Goal: Obtain resource: Obtain resource

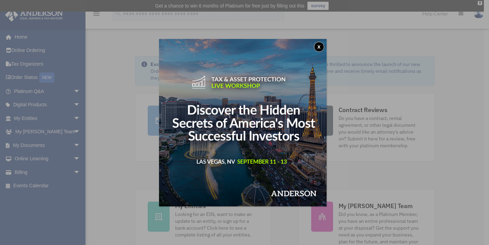
click at [318, 44] on button "x" at bounding box center [319, 47] width 10 height 10
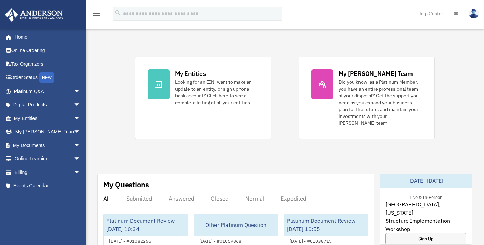
scroll to position [137, 0]
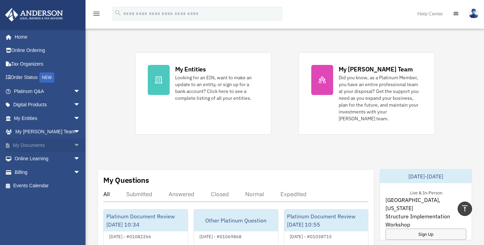
click at [74, 145] on span "arrow_drop_down" at bounding box center [81, 145] width 14 height 14
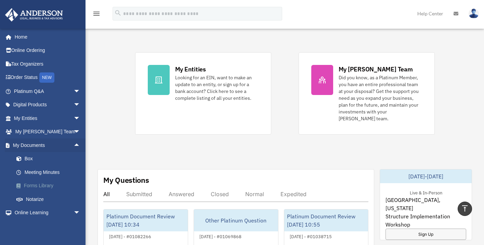
click at [38, 184] on link "Forms Library" at bounding box center [50, 186] width 81 height 14
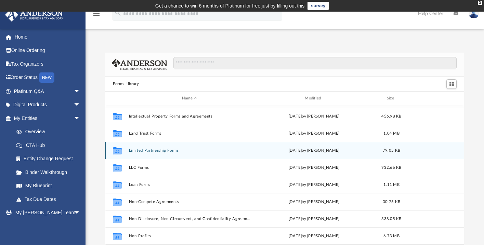
scroll to position [268, 0]
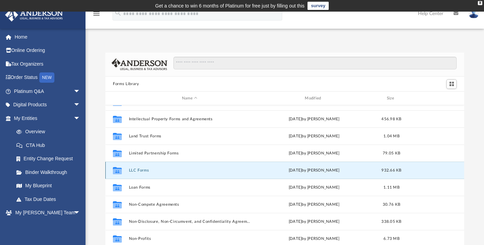
click at [136, 170] on button "LLC Forms" at bounding box center [189, 170] width 121 height 4
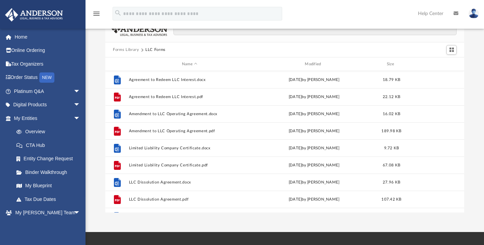
scroll to position [0, 0]
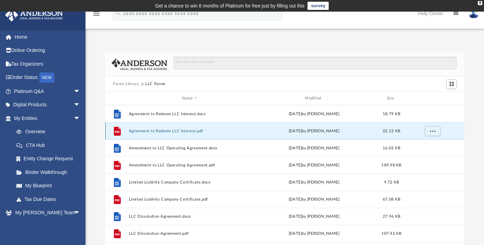
click at [143, 131] on button "Agreement to Redeem LLC Interest.pdf" at bounding box center [189, 131] width 121 height 4
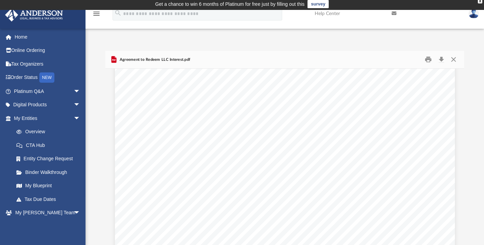
scroll to position [171, 0]
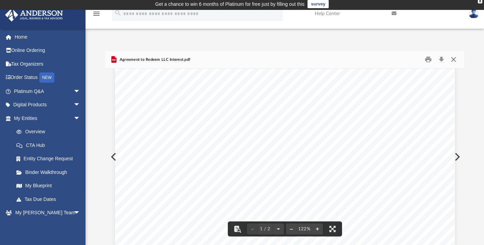
click at [455, 59] on button "Close" at bounding box center [453, 59] width 12 height 11
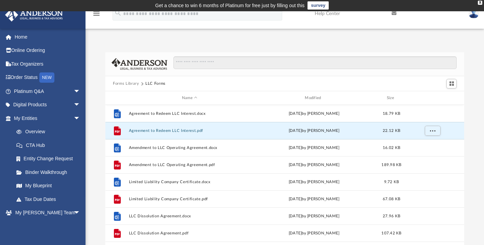
scroll to position [0, 0]
click at [129, 82] on button "Forms Library" at bounding box center [126, 84] width 26 height 6
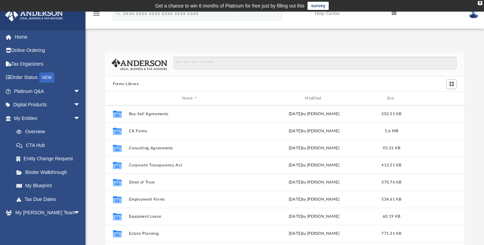
scroll to position [137, 0]
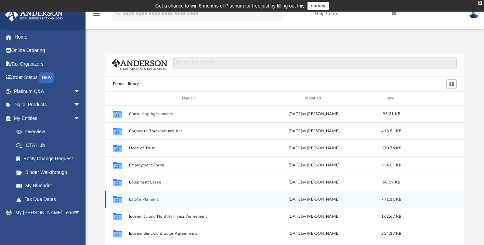
click at [136, 198] on button "Estate Planning" at bounding box center [189, 199] width 121 height 4
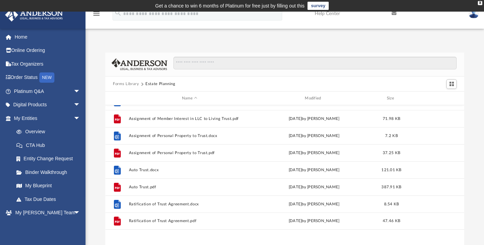
scroll to position [0, 0]
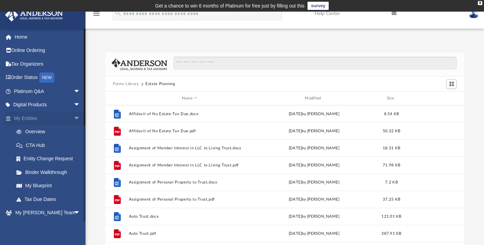
click at [74, 119] on span "arrow_drop_down" at bounding box center [81, 118] width 14 height 14
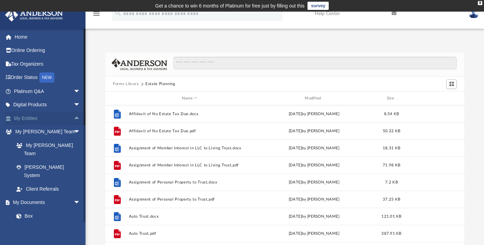
click at [74, 118] on span "arrow_drop_up" at bounding box center [81, 118] width 14 height 14
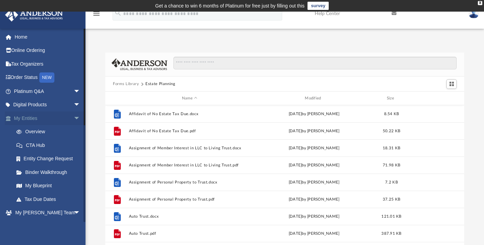
click at [31, 118] on link "My Entities arrow_drop_down" at bounding box center [48, 118] width 86 height 14
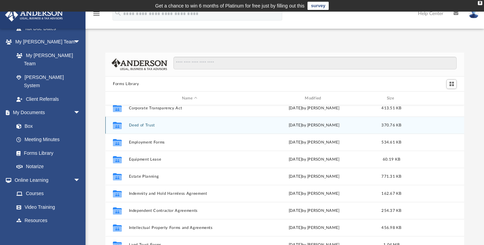
scroll to position [171, 0]
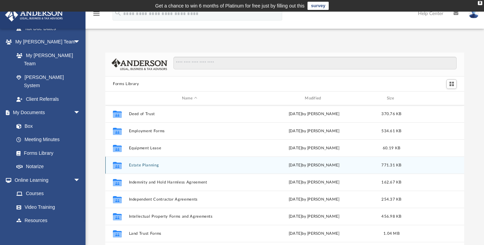
click at [137, 164] on button "Estate Planning" at bounding box center [189, 165] width 121 height 4
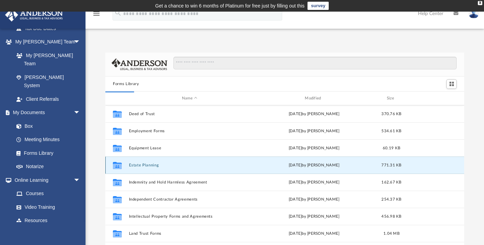
click at [118, 164] on icon "grid" at bounding box center [117, 166] width 9 height 5
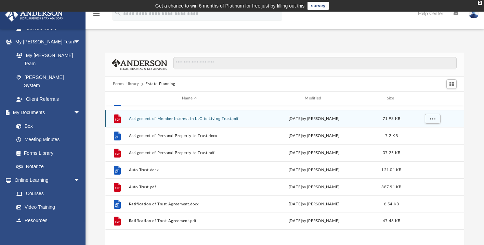
scroll to position [0, 0]
